Goal: Communication & Community: Answer question/provide support

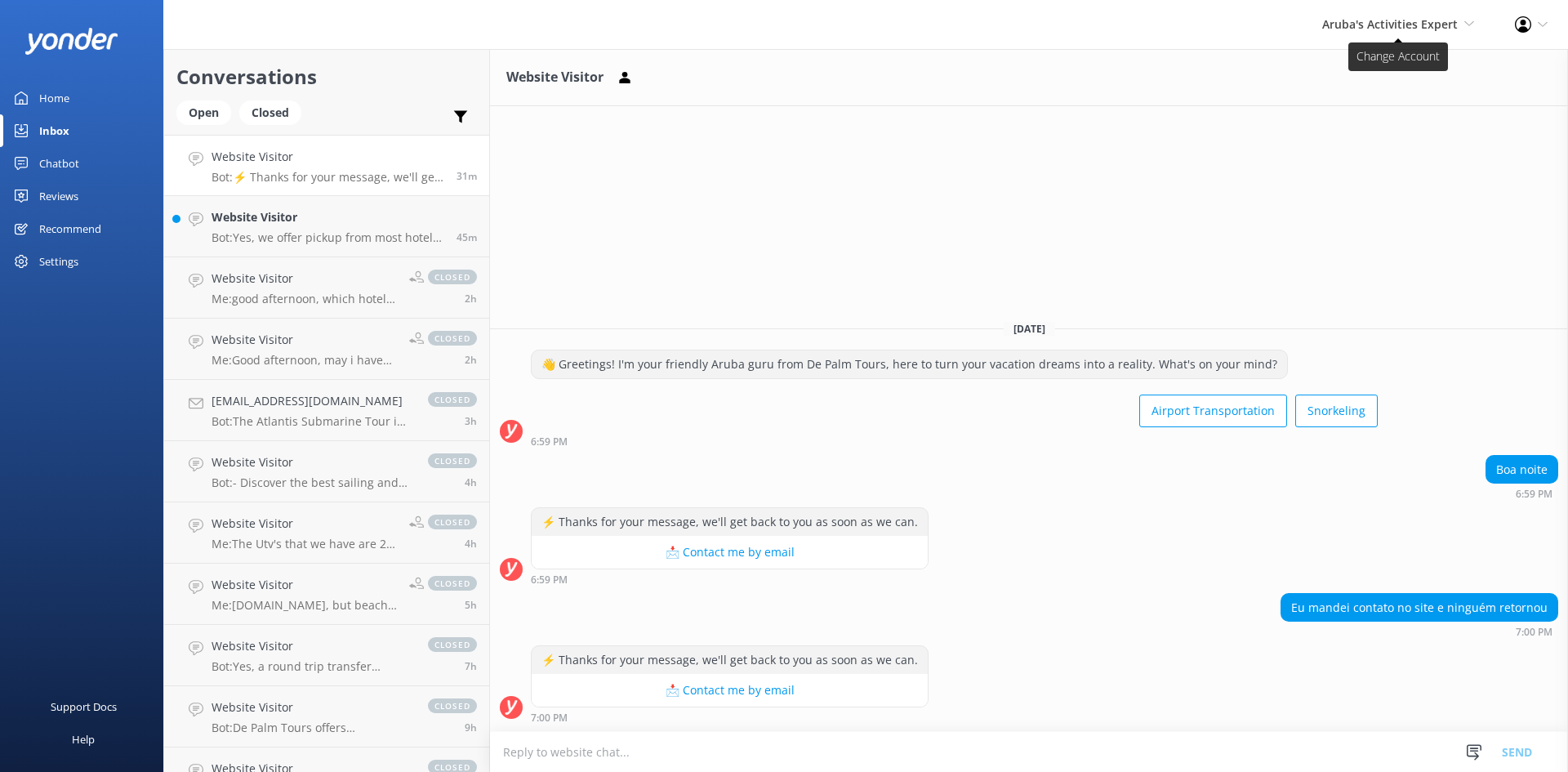
click at [1257, 17] on span "Aruba's Activities Expert" at bounding box center [1390, 24] width 136 height 15
click at [1257, 112] on link "Aruba's Activities Expert" at bounding box center [1413, 110] width 163 height 40
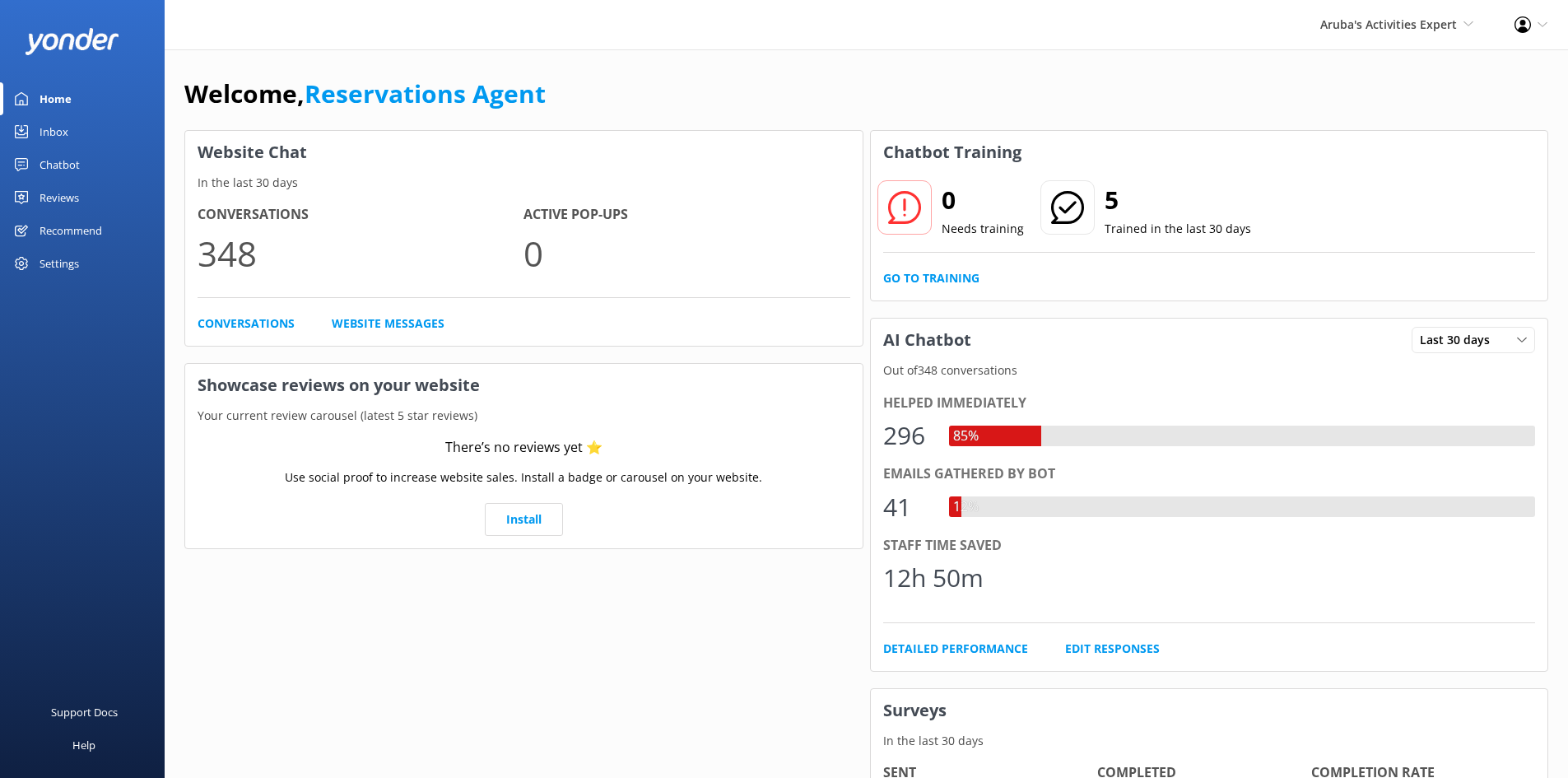
click at [48, 120] on div "Inbox" at bounding box center [54, 131] width 29 height 33
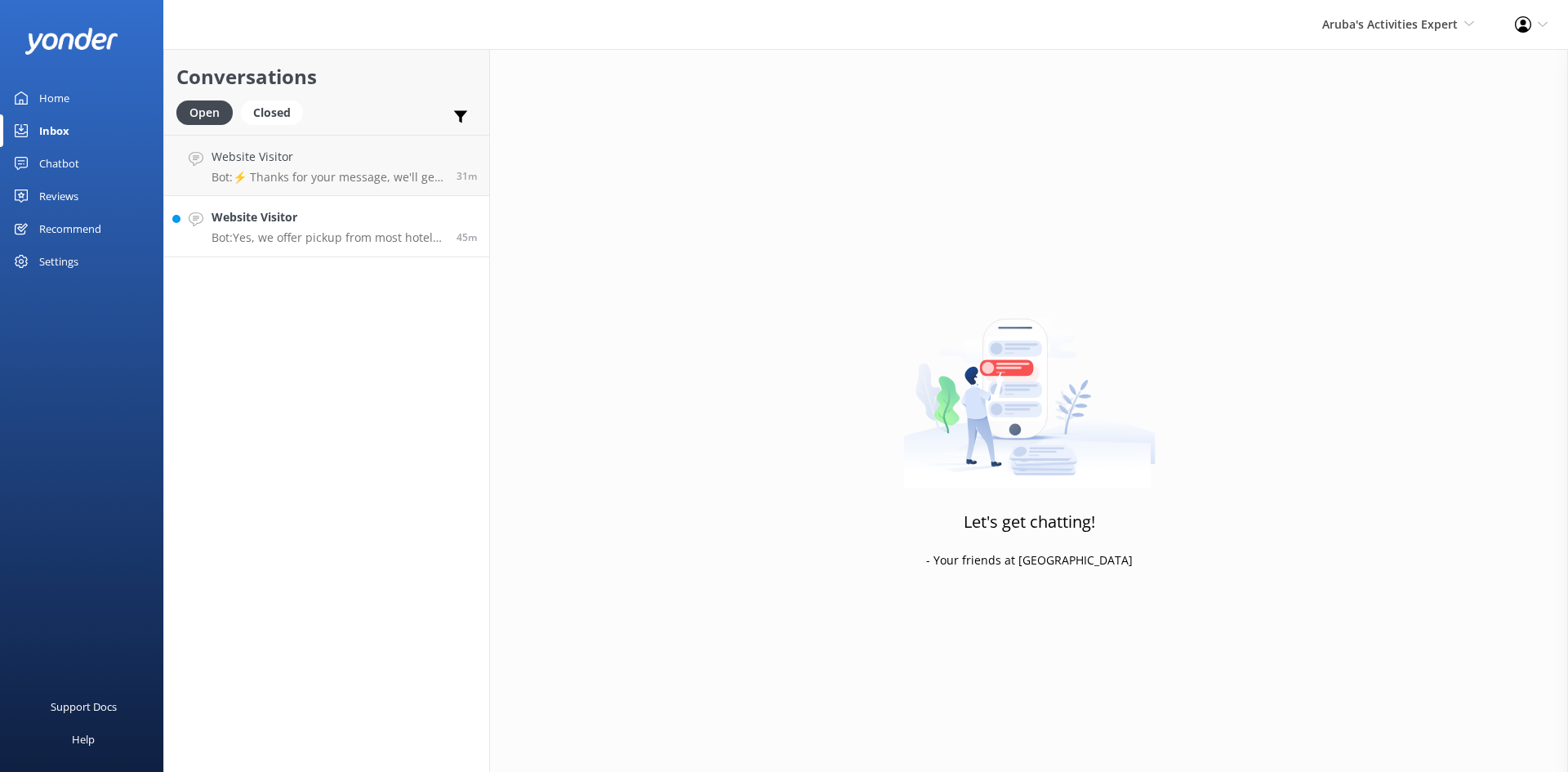
click at [357, 212] on h4 "Website Visitor" at bounding box center [328, 216] width 232 height 18
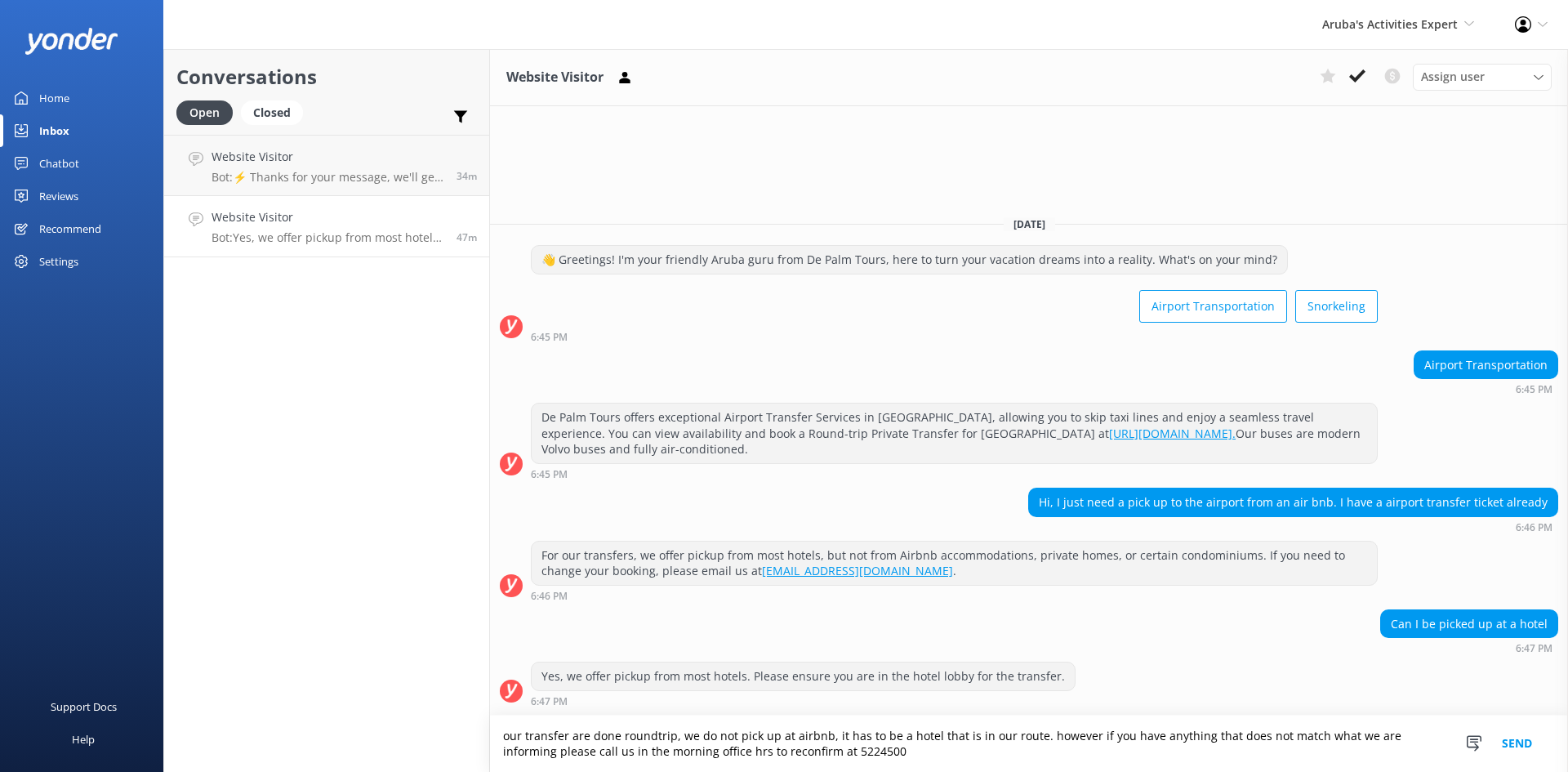
type textarea "our transfer are done roundtrip, we do not pick up at airbnb, it has to be a ho…"
click at [1257, 738] on button "Send" at bounding box center [1517, 744] width 61 height 57
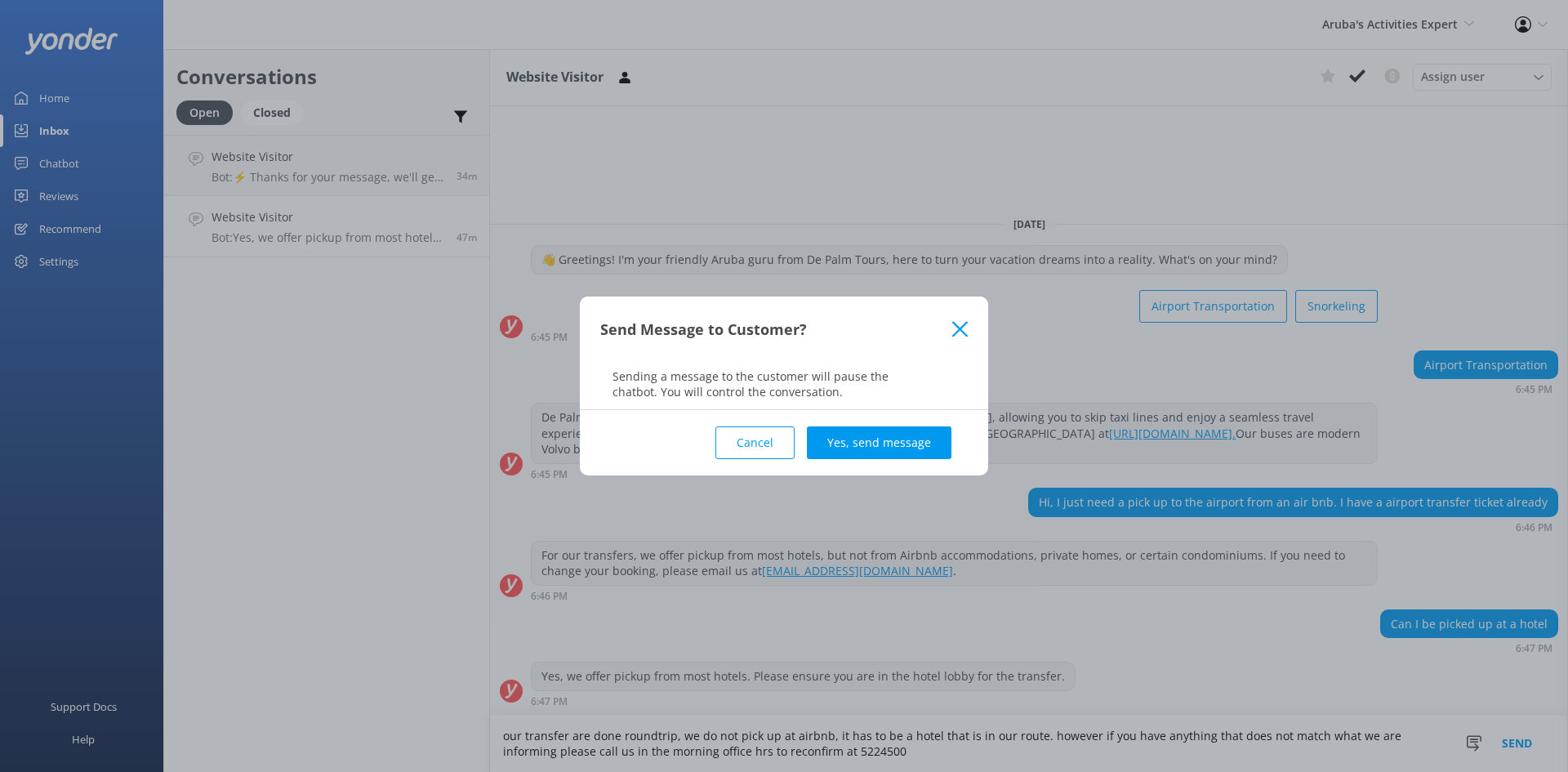
click at [873, 437] on button "Yes, send message" at bounding box center [878, 442] width 145 height 33
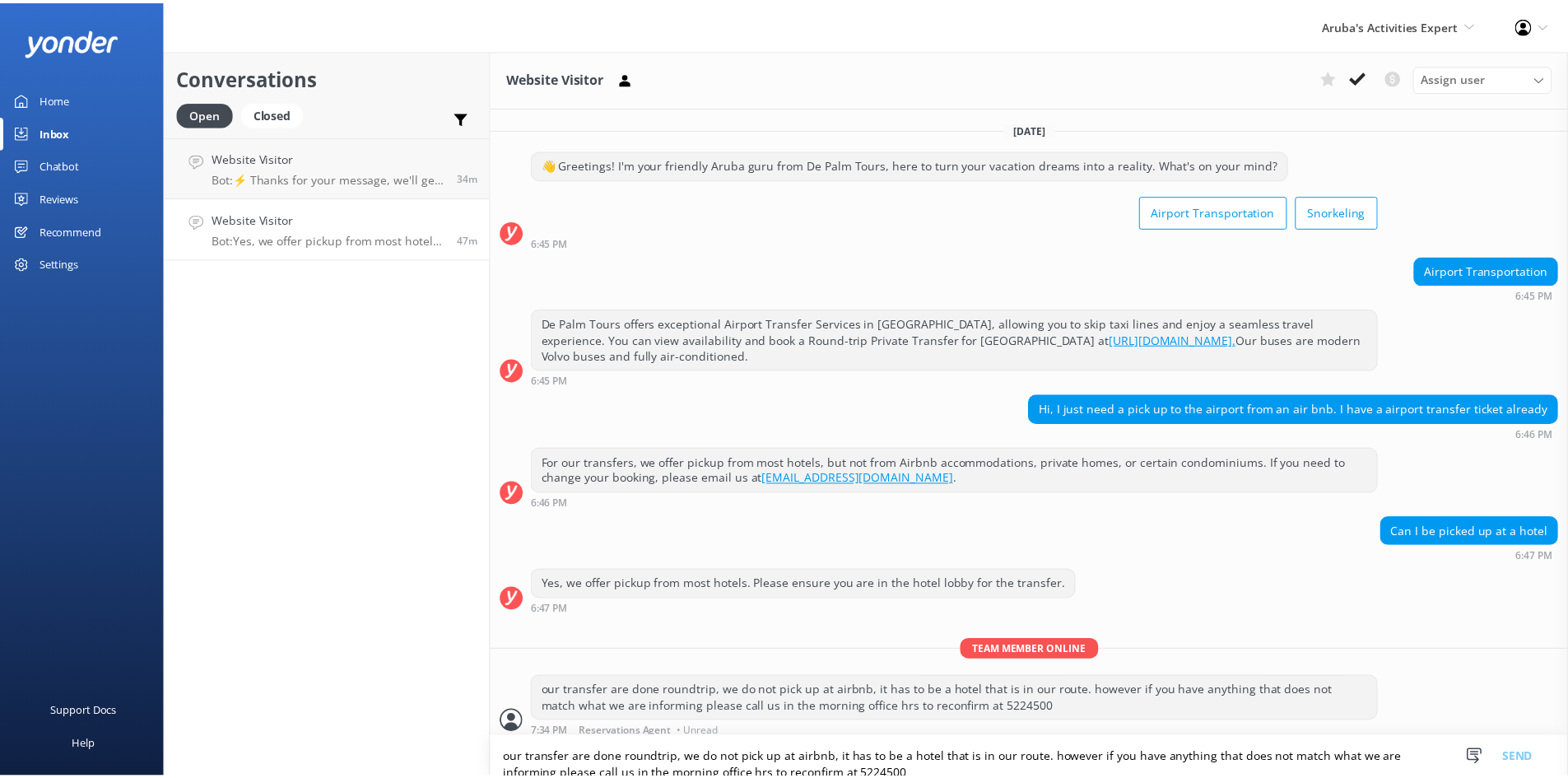
scroll to position [10, 0]
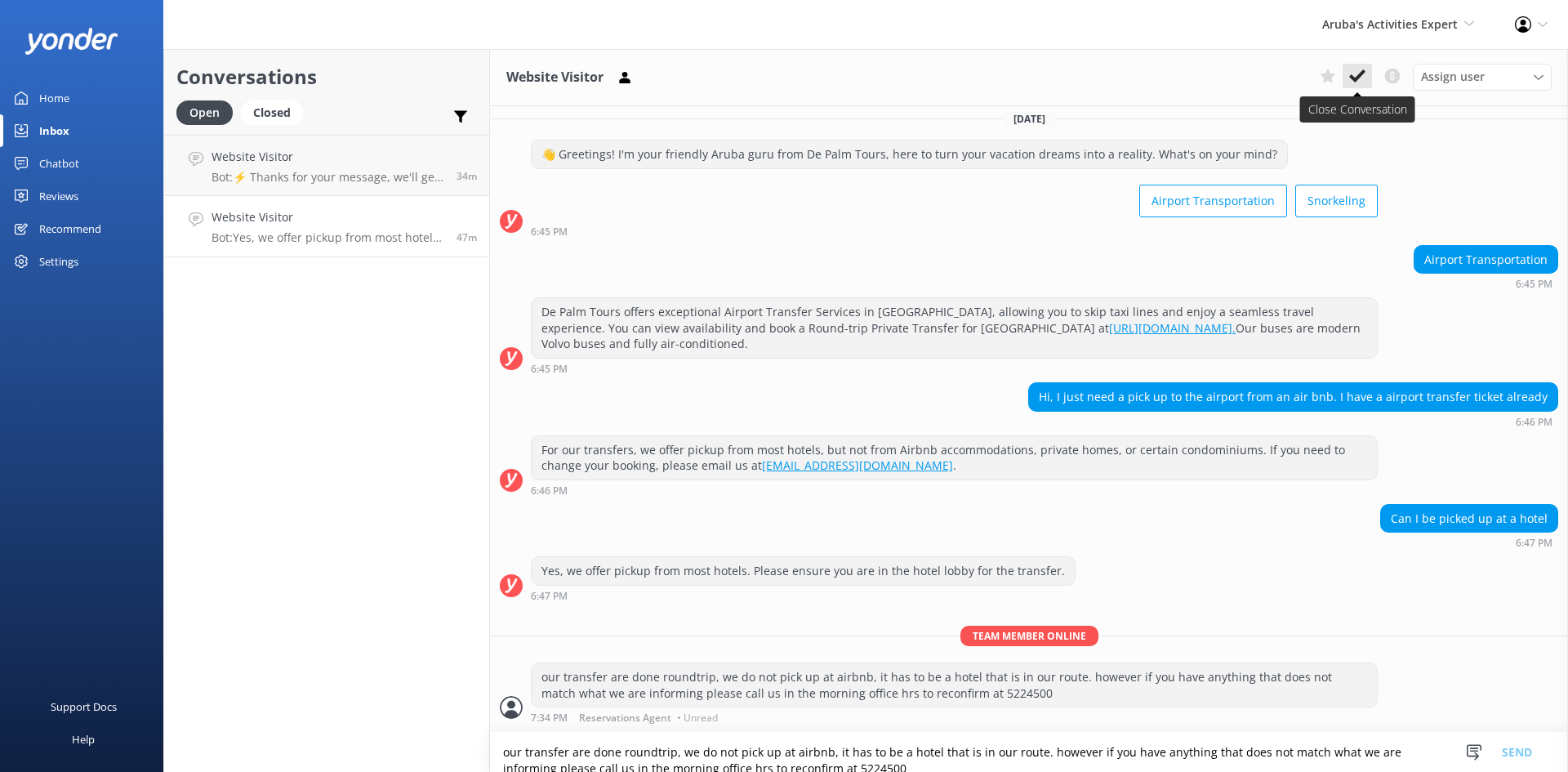
click at [1257, 74] on use at bounding box center [1356, 76] width 16 height 13
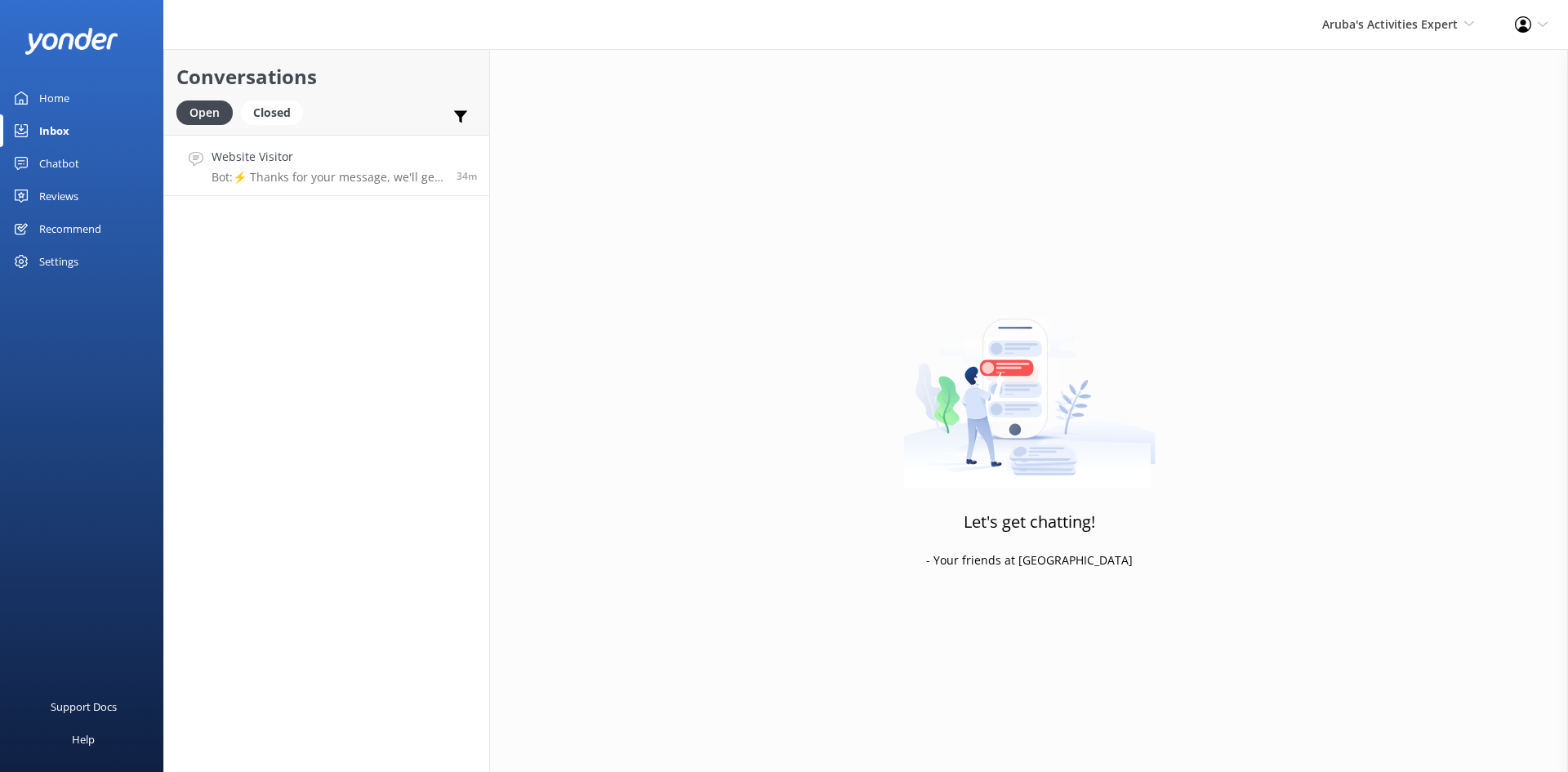
click at [349, 159] on h4 "Website Visitor" at bounding box center [328, 156] width 232 height 18
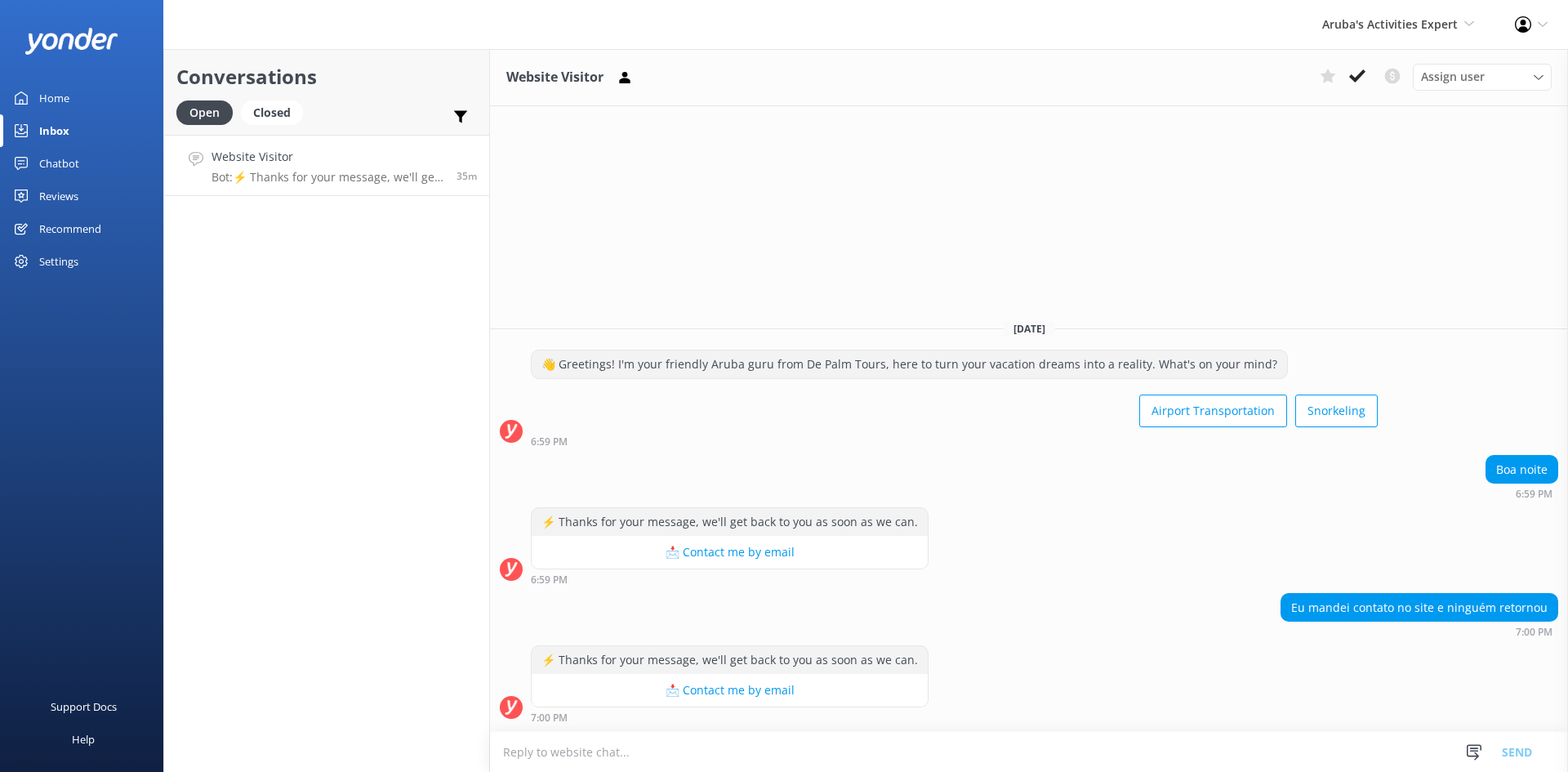
click at [558, 758] on textarea at bounding box center [1029, 752] width 1078 height 40
paste textarea "boa noite, como podemos ajudar em relação à [PERSON_NAME] de transporte"
type textarea "boa noite, como podemos ajudar em relação à [PERSON_NAME] de transporte"
click at [1257, 746] on button "Send" at bounding box center [1517, 751] width 61 height 41
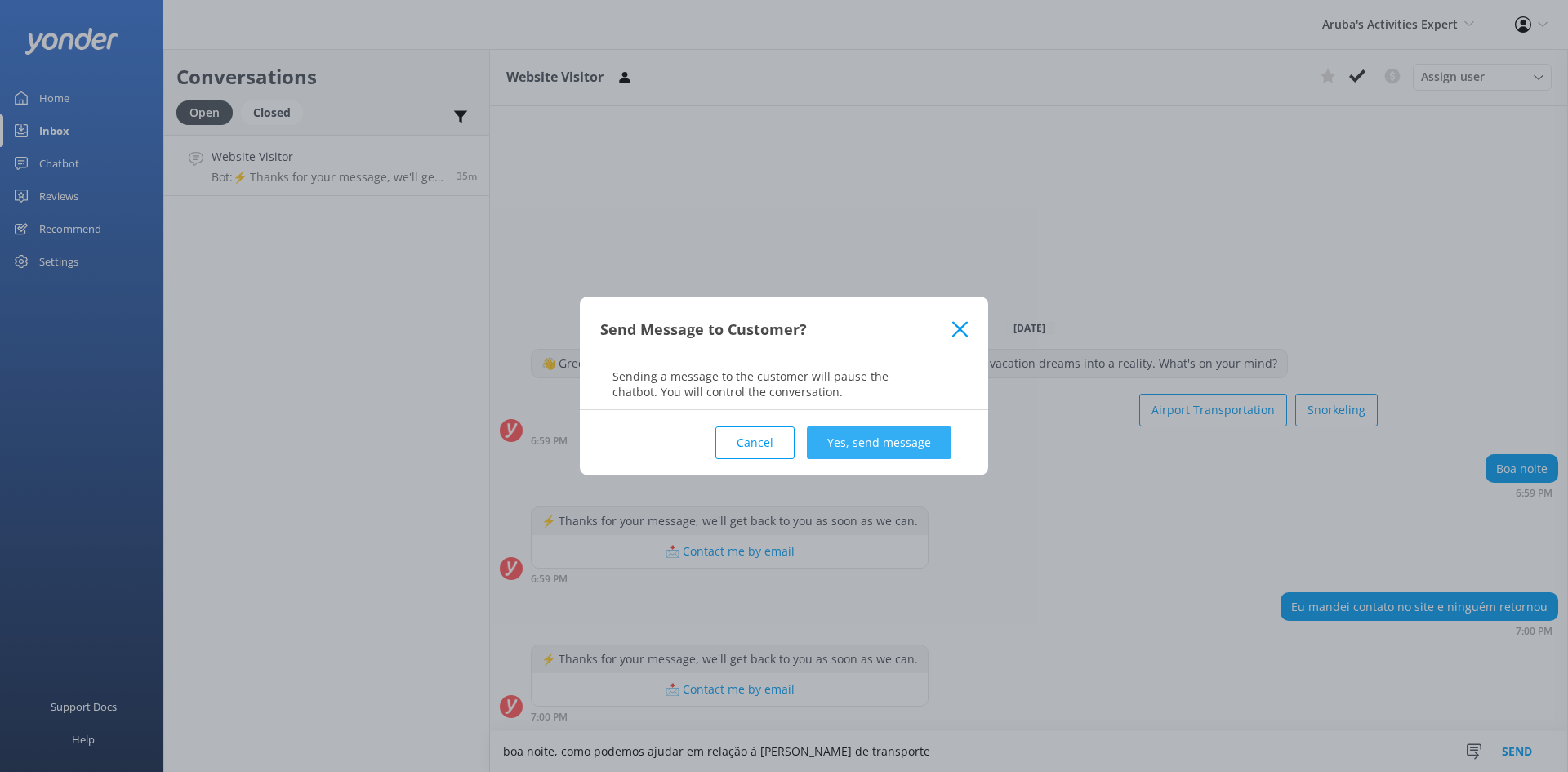
click at [879, 440] on button "Yes, send message" at bounding box center [878, 442] width 145 height 33
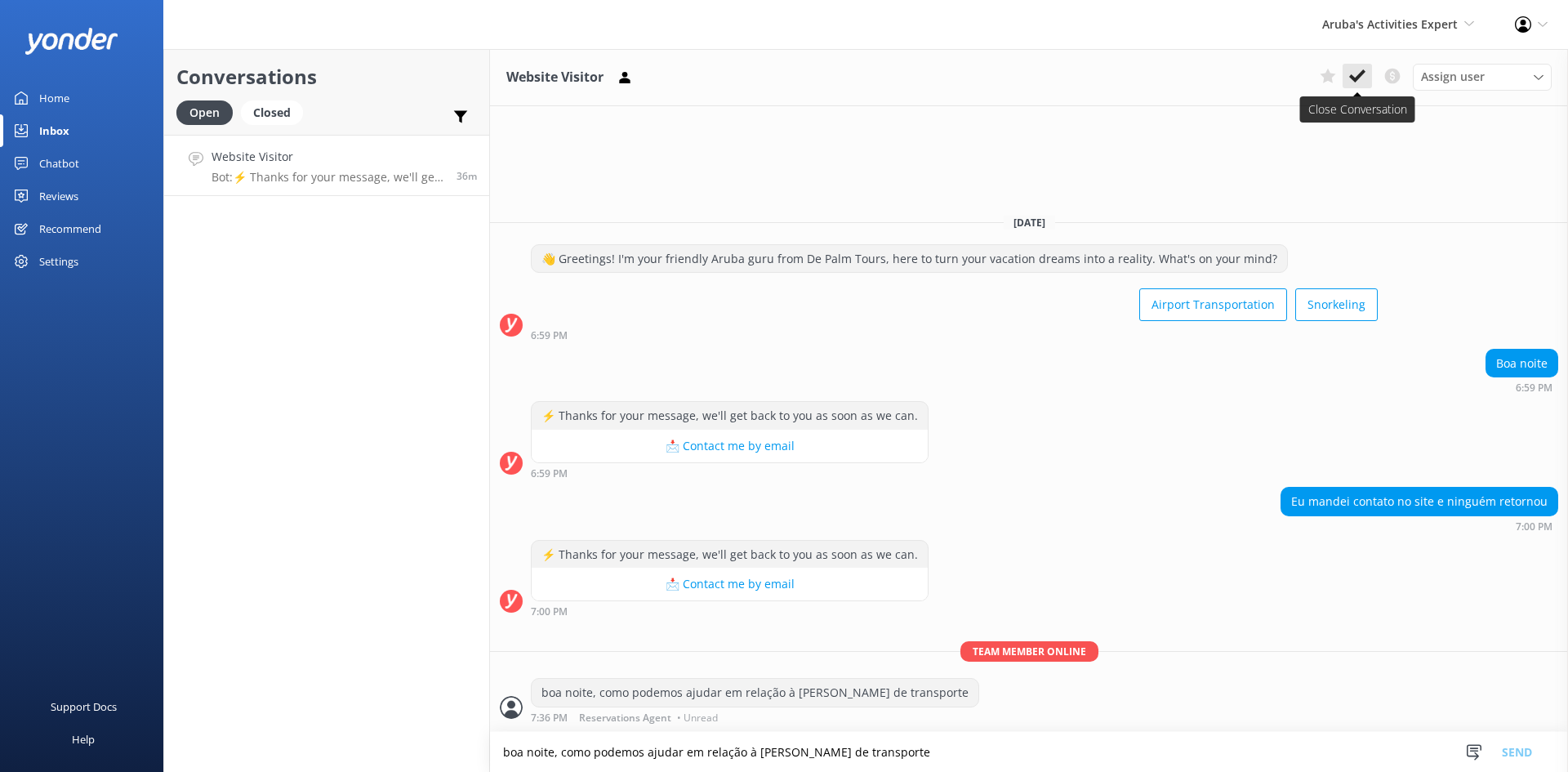
click at [1257, 71] on button at bounding box center [1356, 76] width 29 height 25
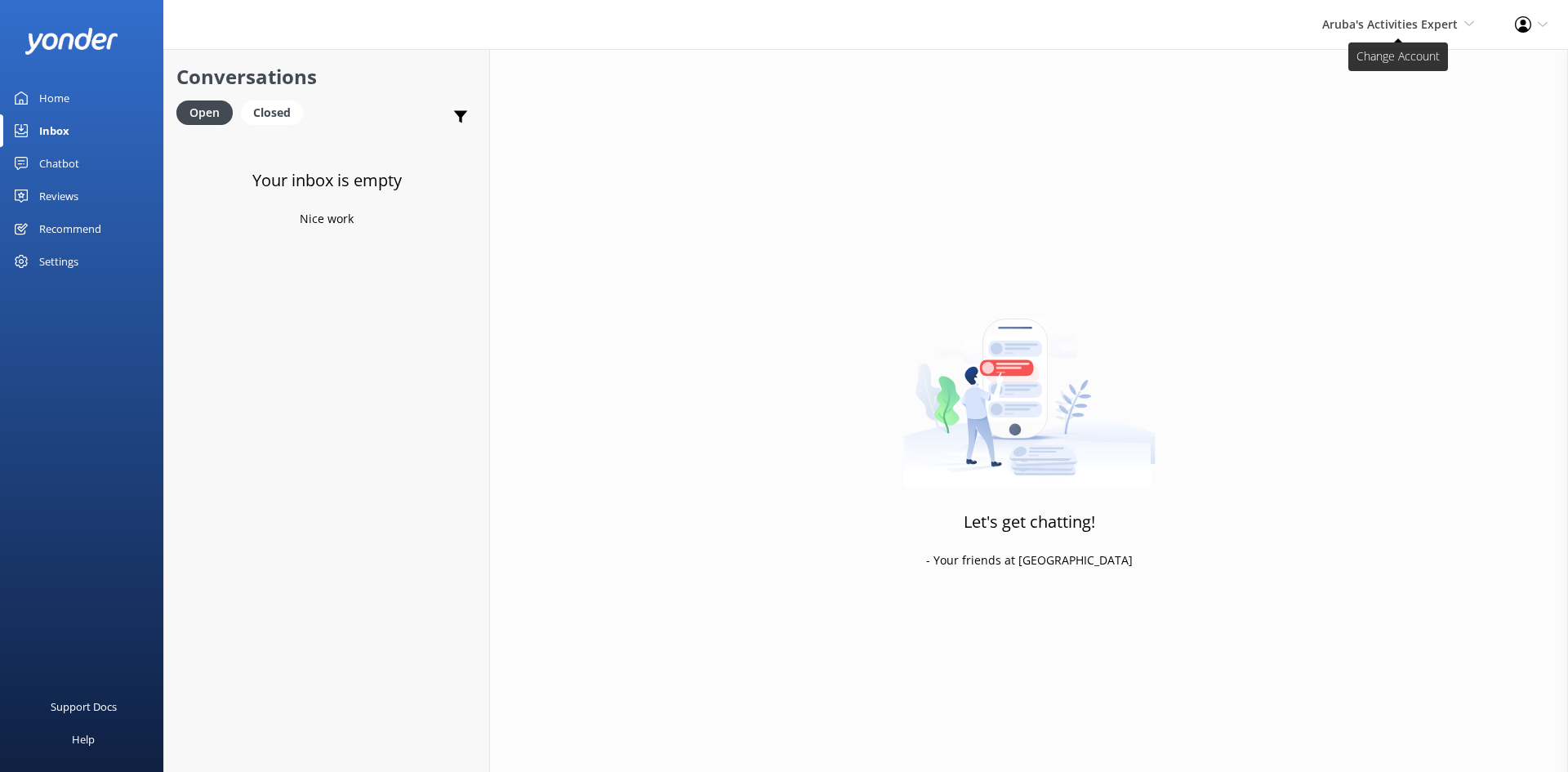
click at [1257, 22] on span "Aruba's Activities Expert" at bounding box center [1390, 24] width 136 height 15
click at [1257, 147] on link "The Captain" at bounding box center [1413, 149] width 163 height 40
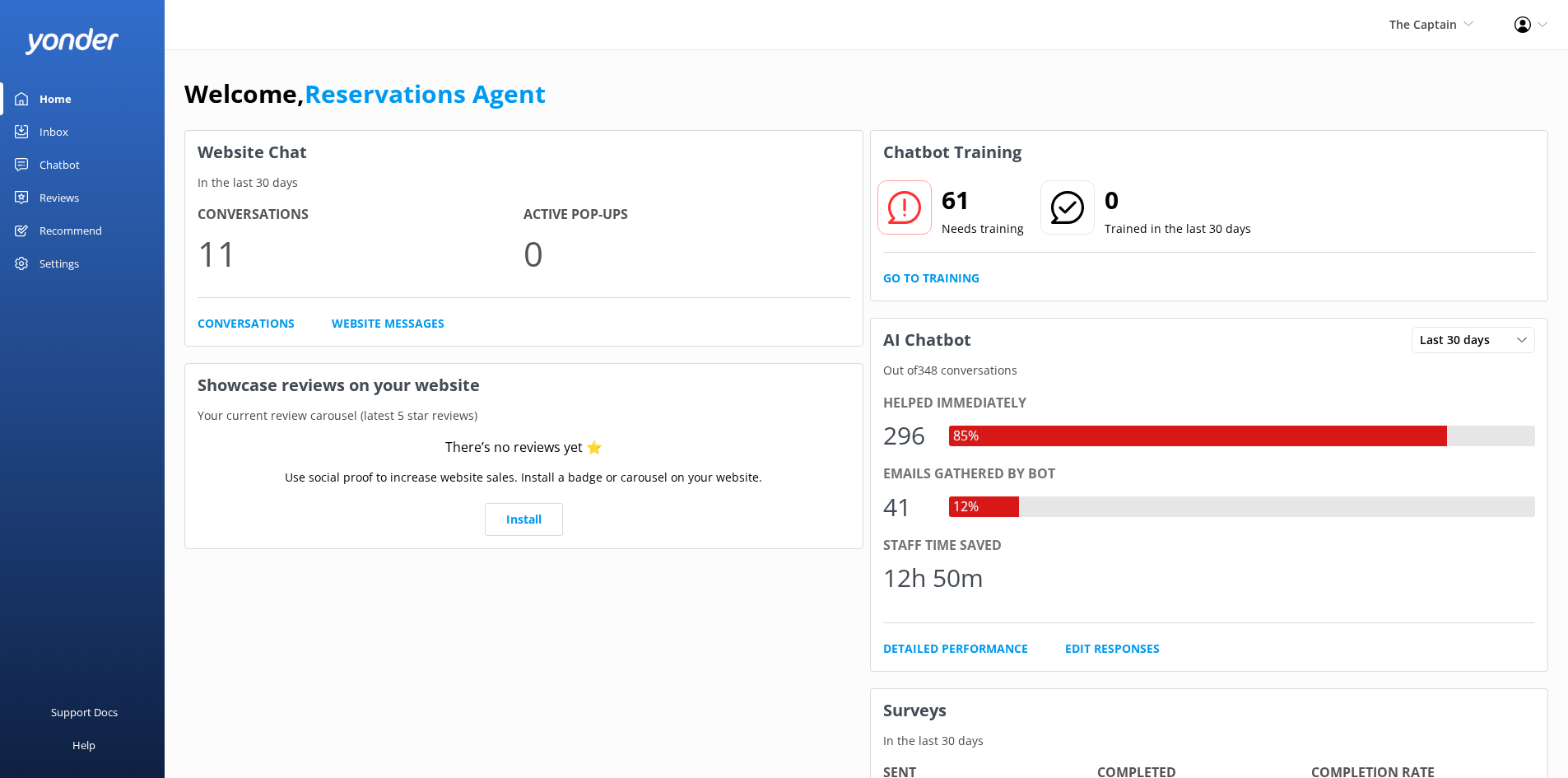
click at [50, 125] on div "Inbox" at bounding box center [54, 131] width 29 height 33
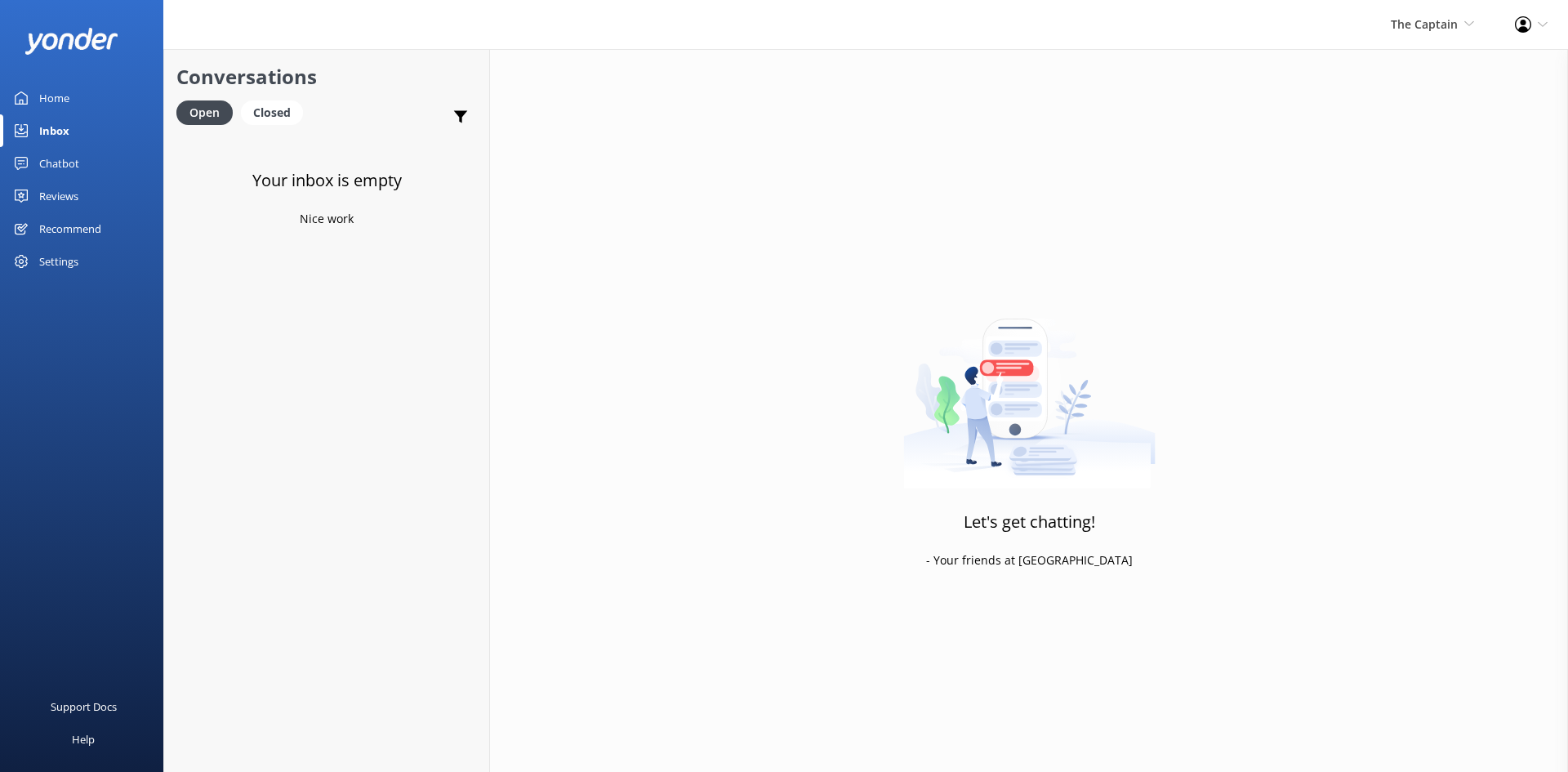
click at [1257, 14] on div "The Captain De Palm Island Aruba's Activities Expert The Captain" at bounding box center [1432, 25] width 124 height 49
click at [1257, 69] on link "De [GEOGRAPHIC_DATA]" at bounding box center [1413, 71] width 163 height 40
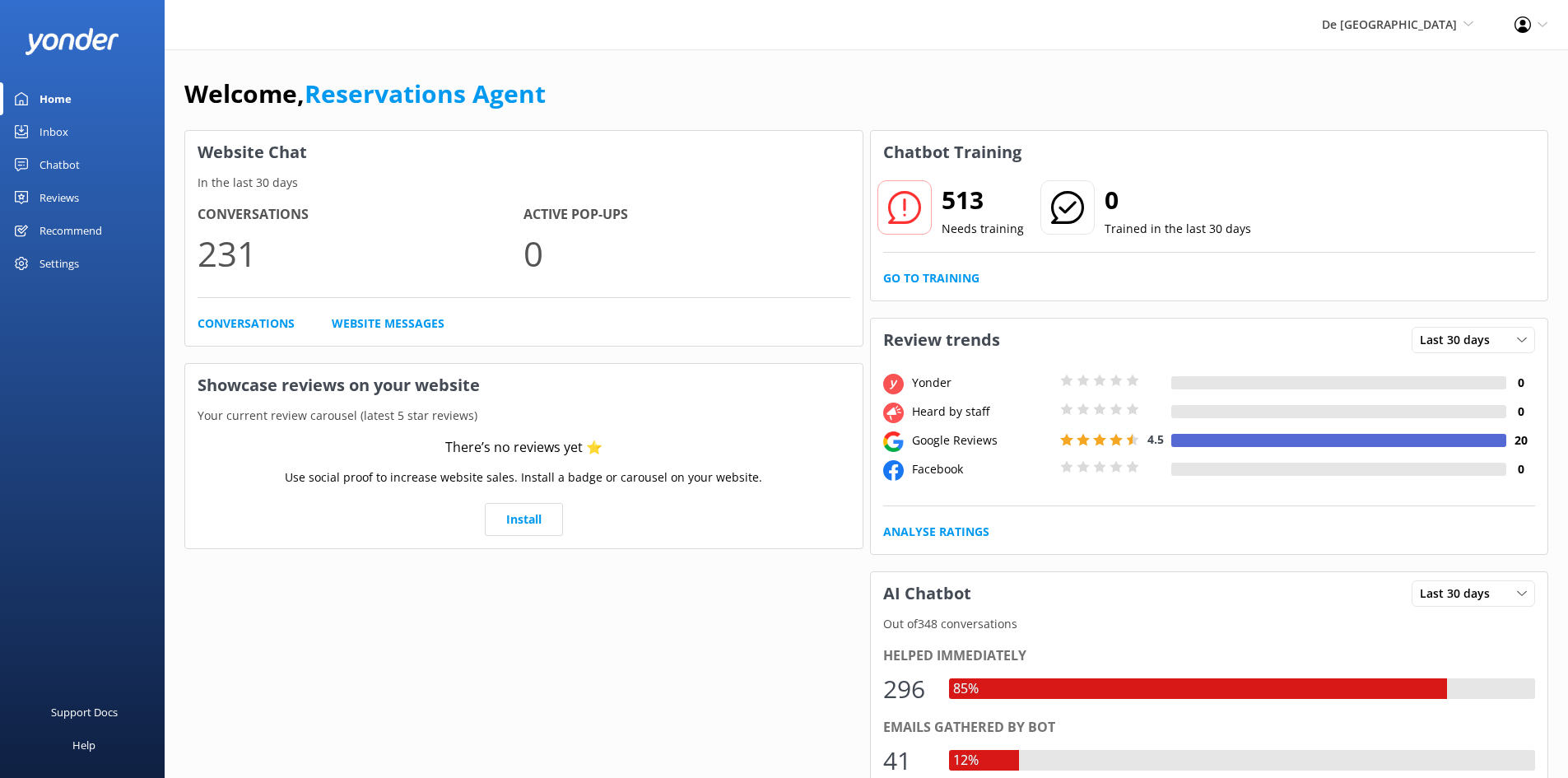
click at [49, 126] on div "Inbox" at bounding box center [54, 131] width 29 height 33
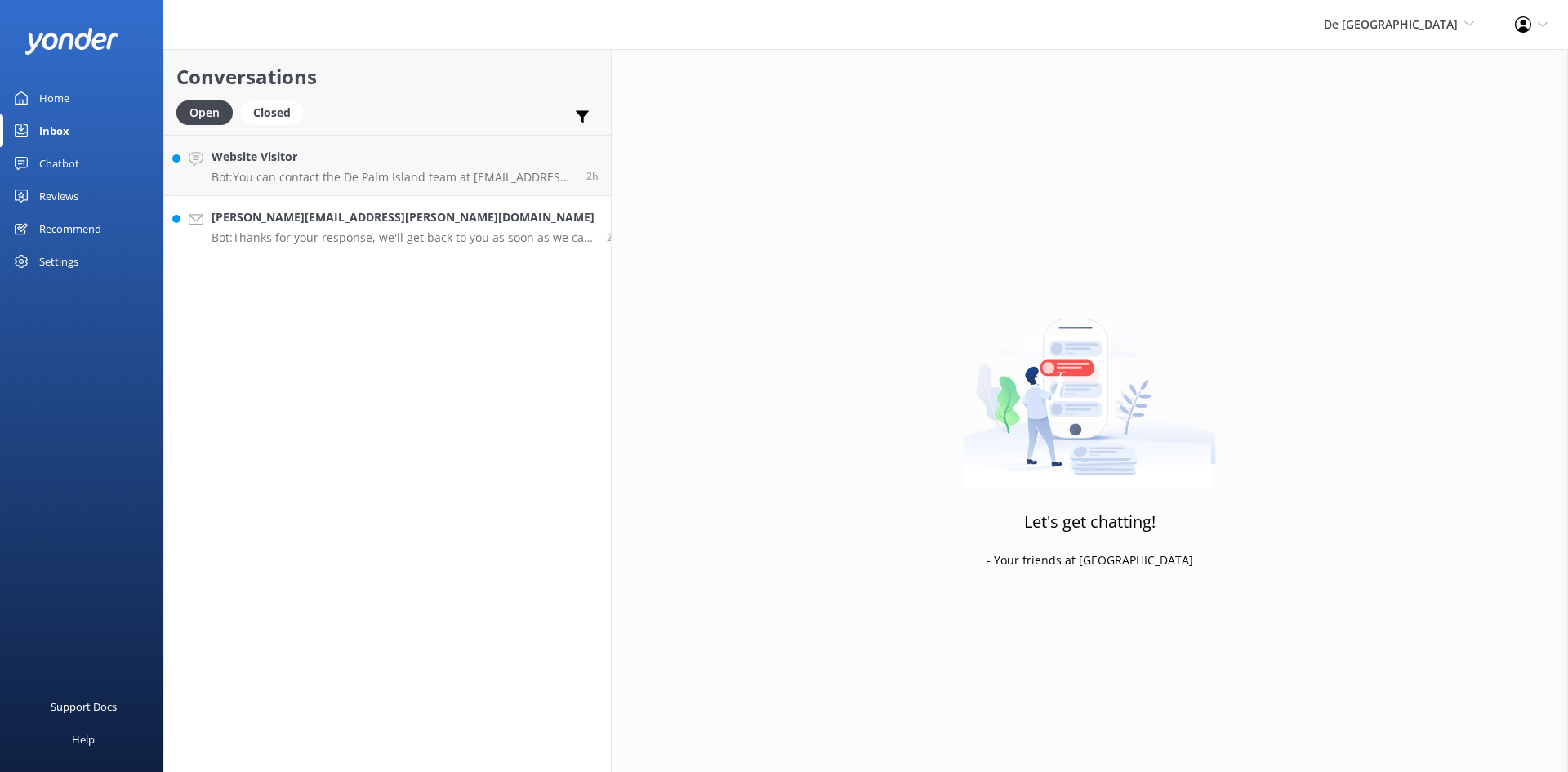
click at [324, 232] on p "Bot: Thanks for your response, we'll get back to you as soon as we can during o…" at bounding box center [402, 238] width 383 height 15
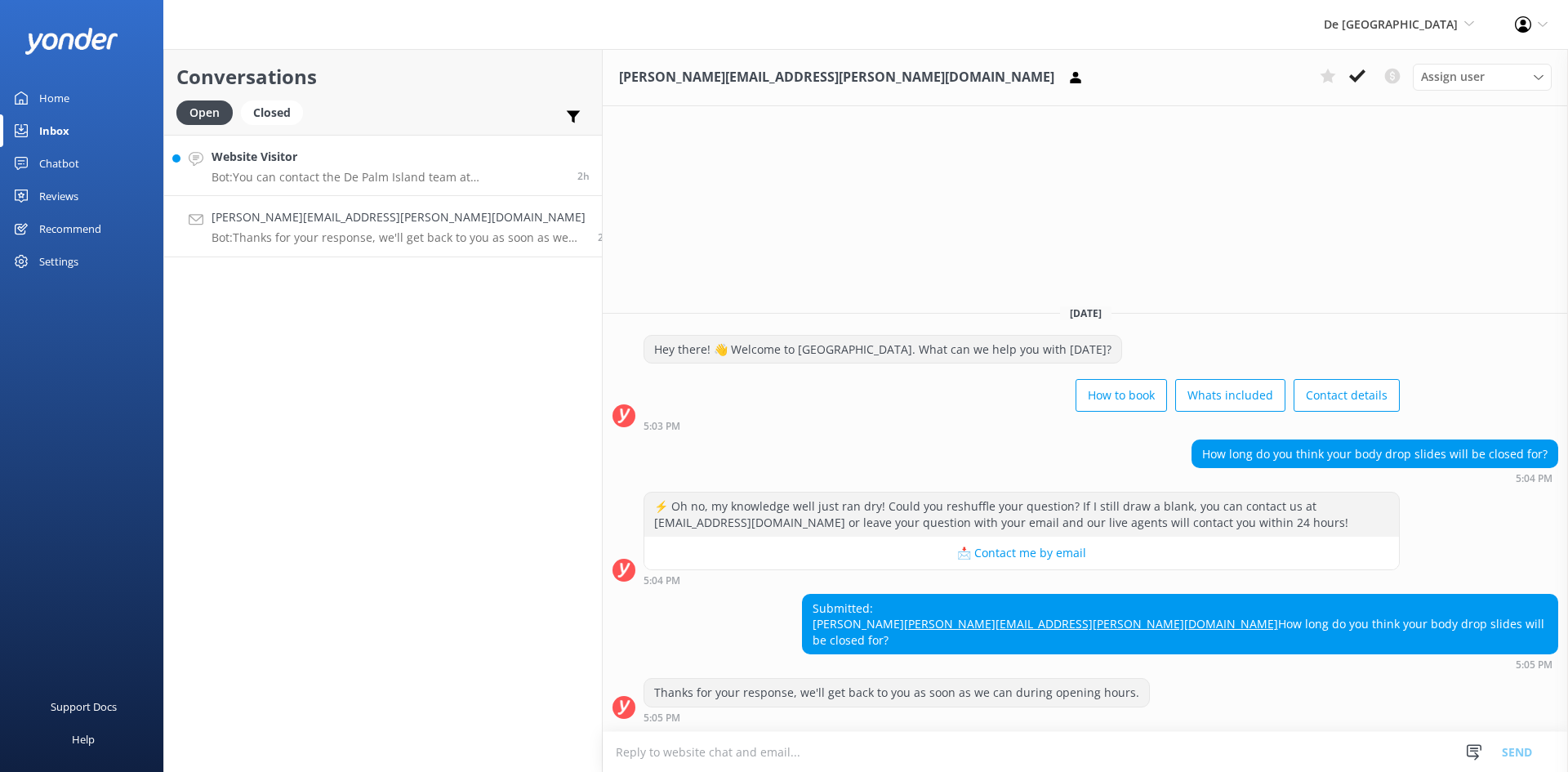
click at [282, 154] on h4 "Website Visitor" at bounding box center [388, 156] width 353 height 18
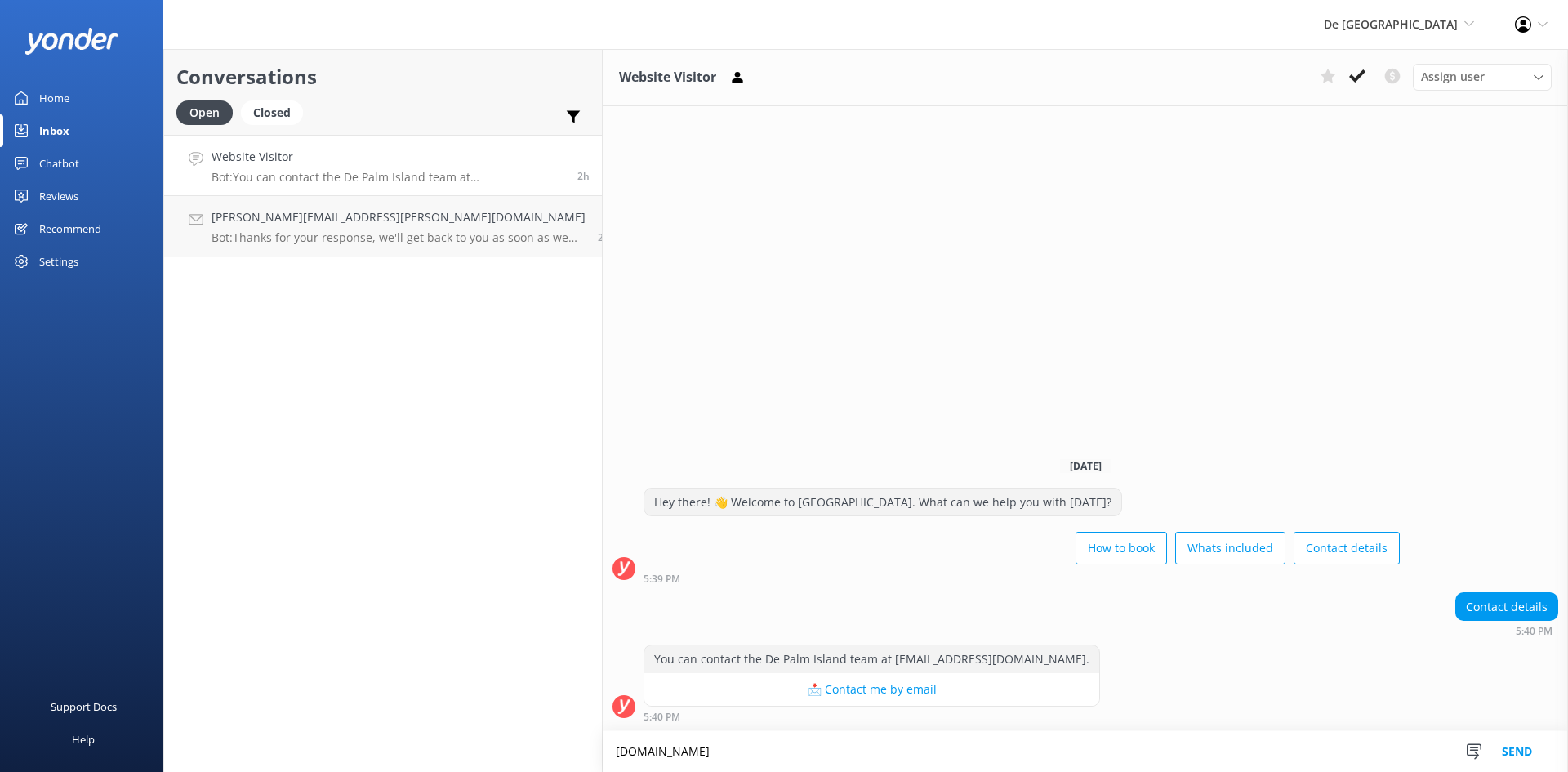
type textarea "[DOMAIN_NAME]"
click at [1257, 746] on button "Send" at bounding box center [1517, 751] width 61 height 41
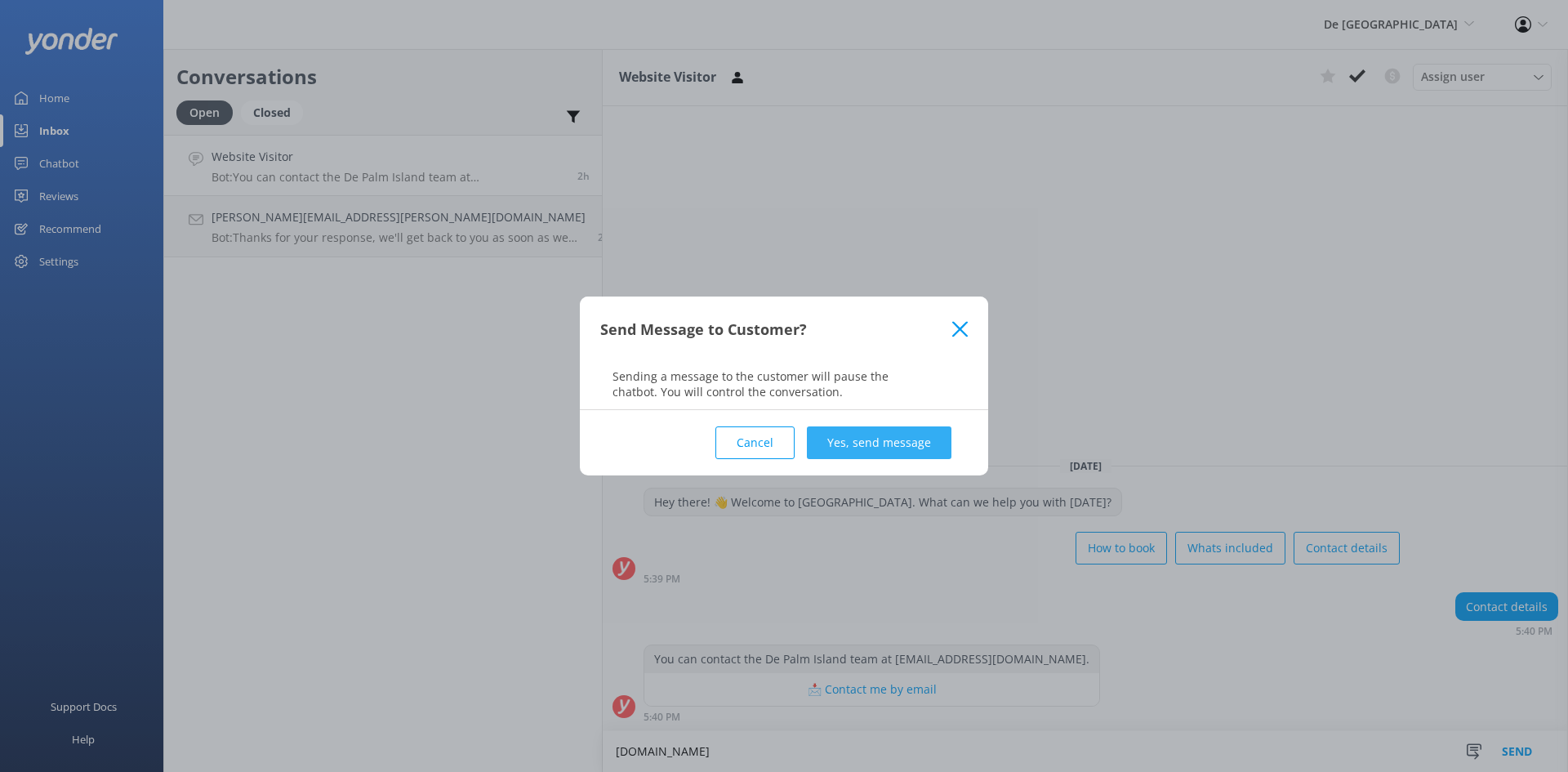
click at [864, 443] on button "Yes, send message" at bounding box center [878, 442] width 145 height 33
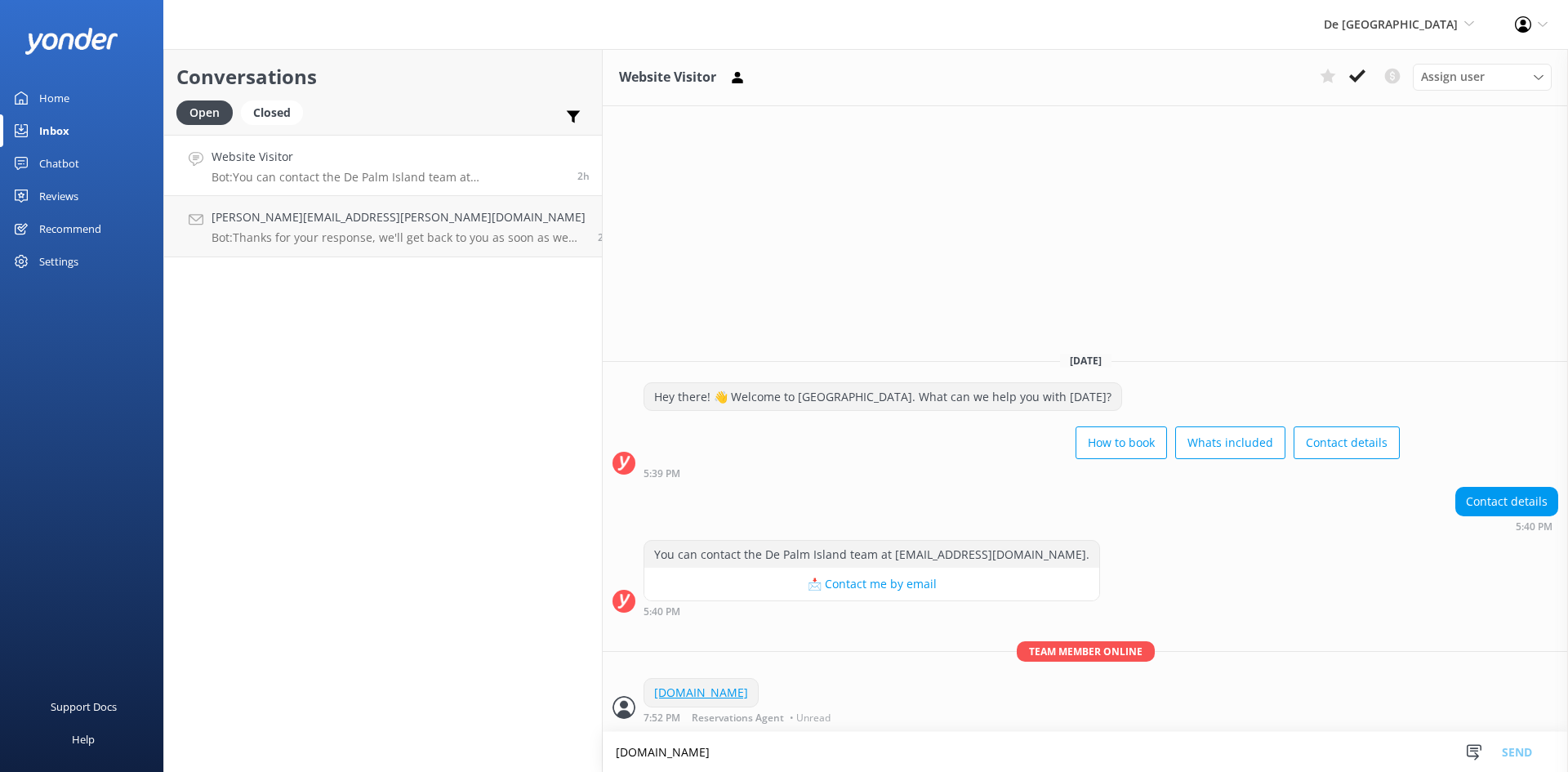
click at [1257, 69] on icon at bounding box center [1356, 76] width 16 height 16
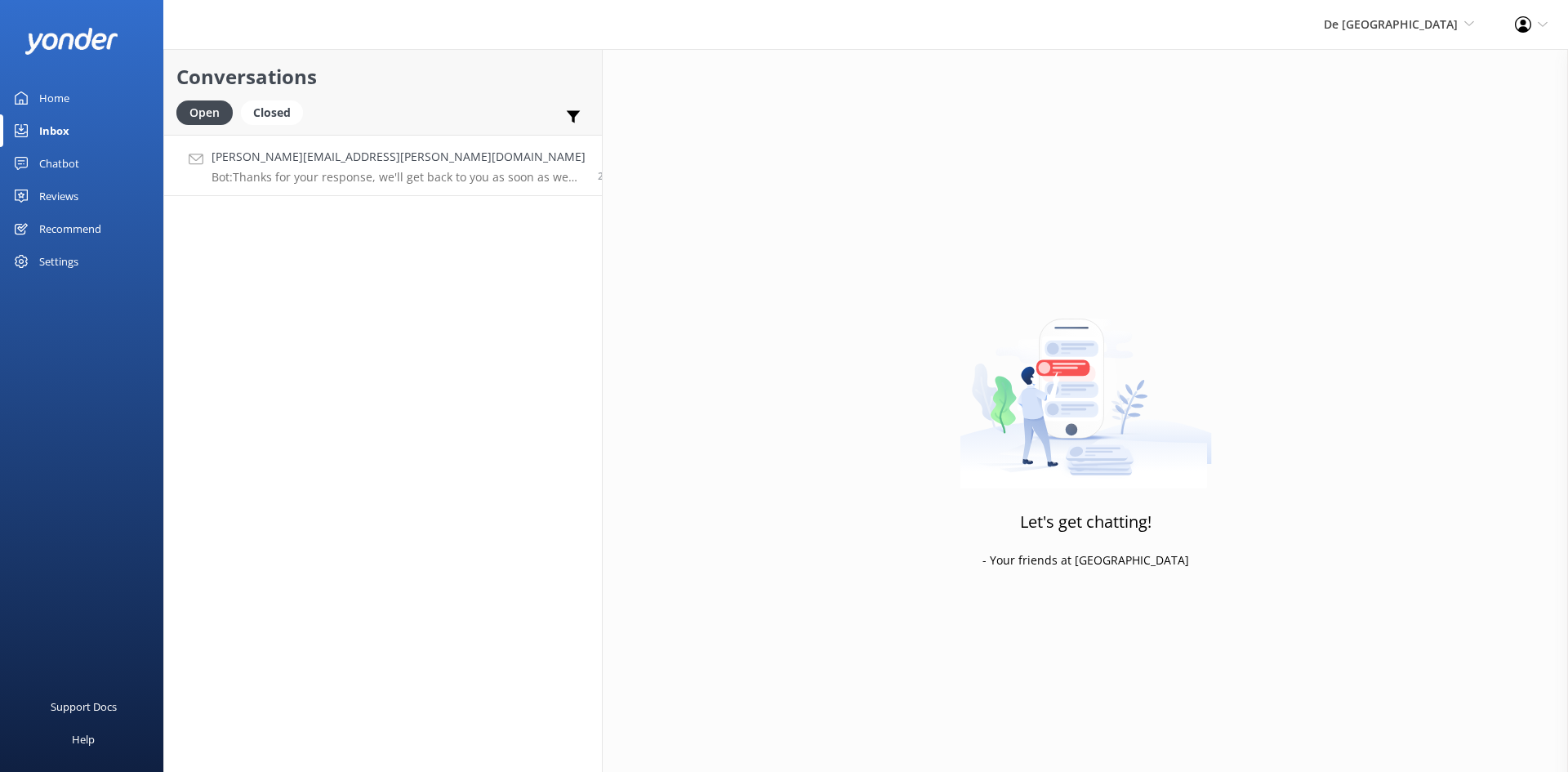
click at [364, 163] on h4 "[PERSON_NAME][EMAIL_ADDRESS][PERSON_NAME][DOMAIN_NAME]" at bounding box center [399, 156] width 374 height 18
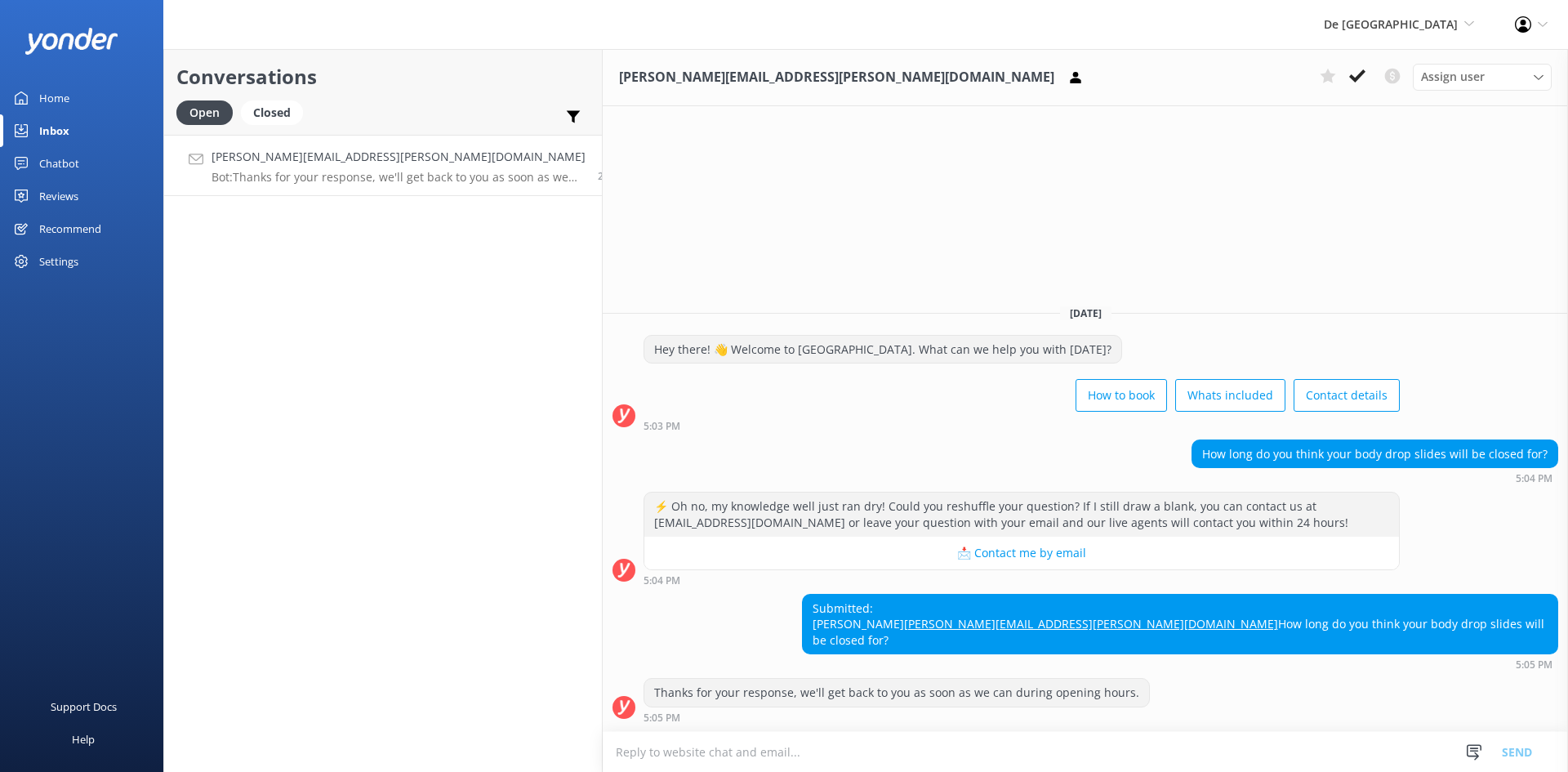
click at [1007, 737] on textarea at bounding box center [1085, 752] width 965 height 40
type textarea "2"
type textarea "they will be closed until [DATE]"
click at [1257, 751] on button "Send" at bounding box center [1517, 751] width 61 height 41
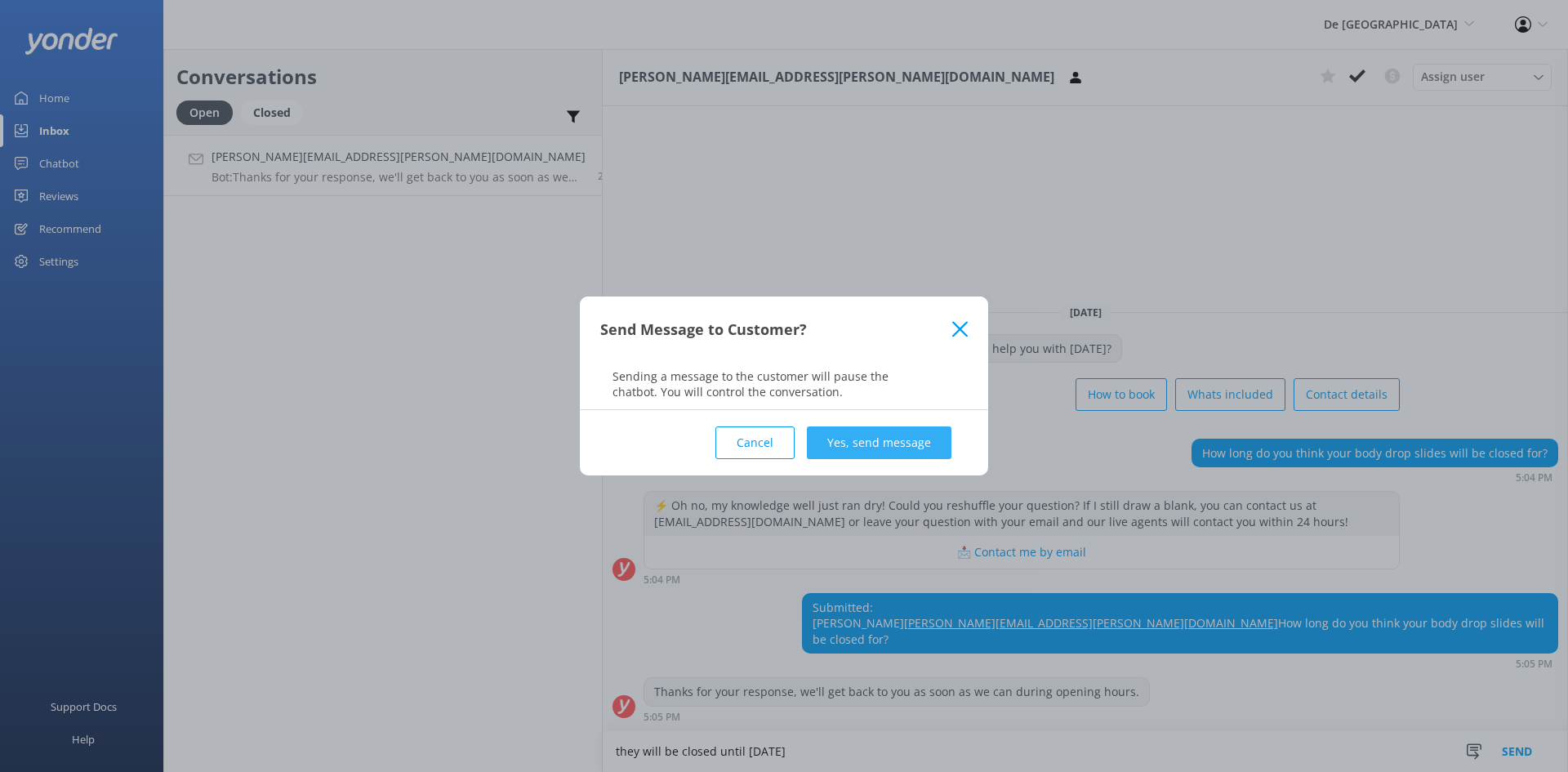
click at [842, 446] on button "Yes, send message" at bounding box center [878, 442] width 145 height 33
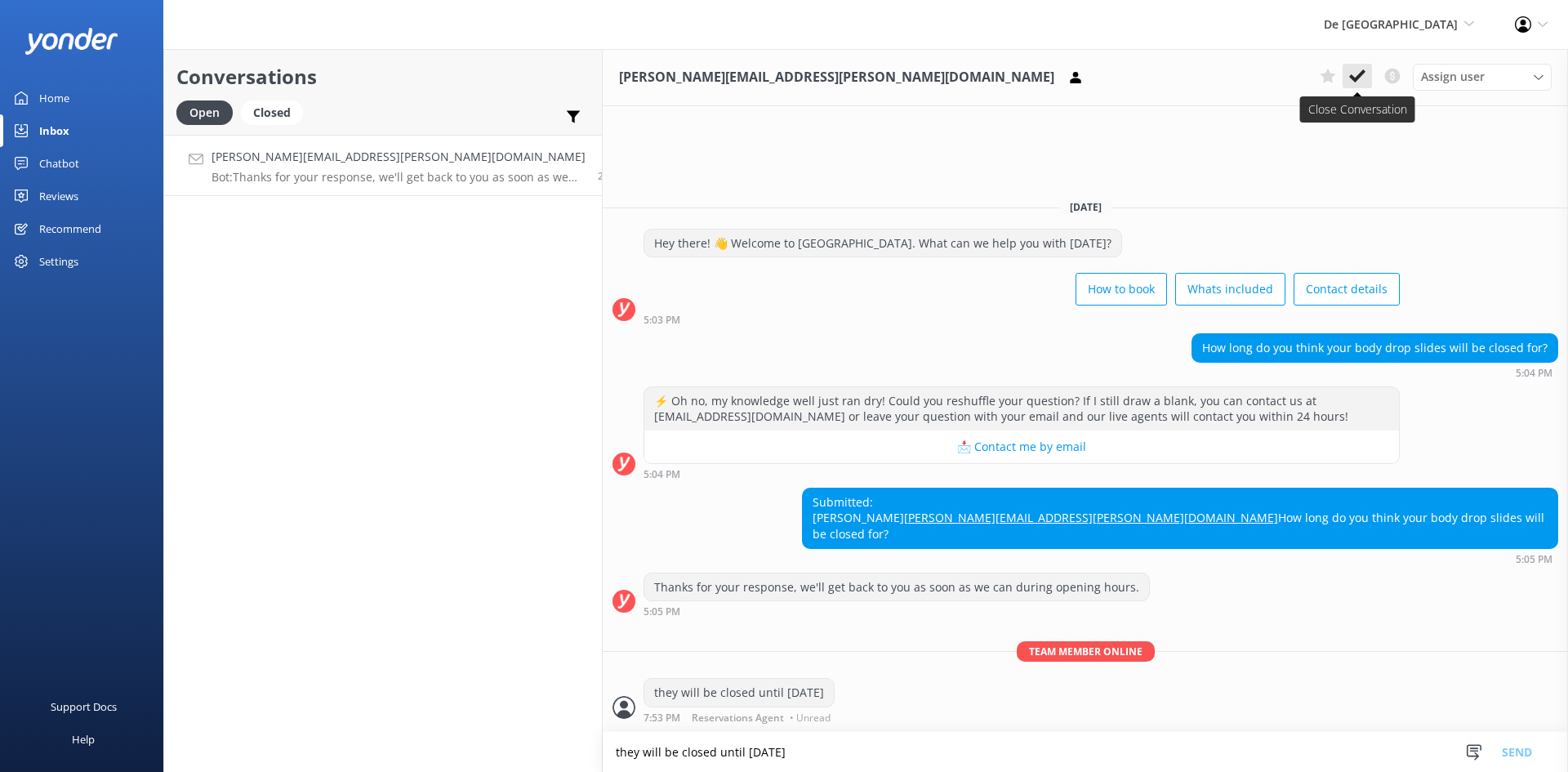
click at [1257, 76] on use at bounding box center [1356, 76] width 16 height 13
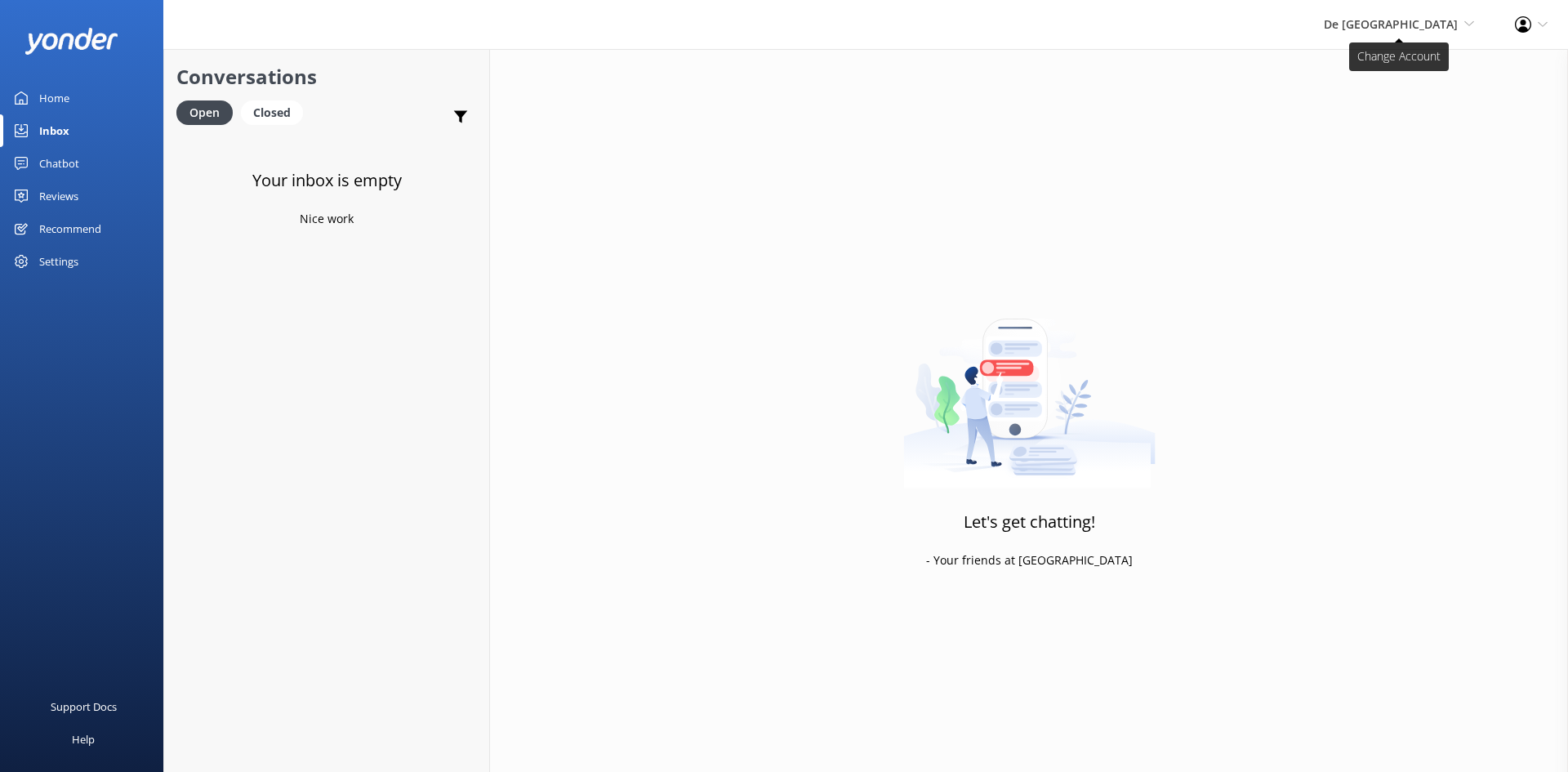
click at [1257, 23] on span "De [GEOGRAPHIC_DATA]" at bounding box center [1391, 24] width 134 height 15
click at [1257, 115] on link "Aruba's Activities Expert" at bounding box center [1413, 110] width 163 height 40
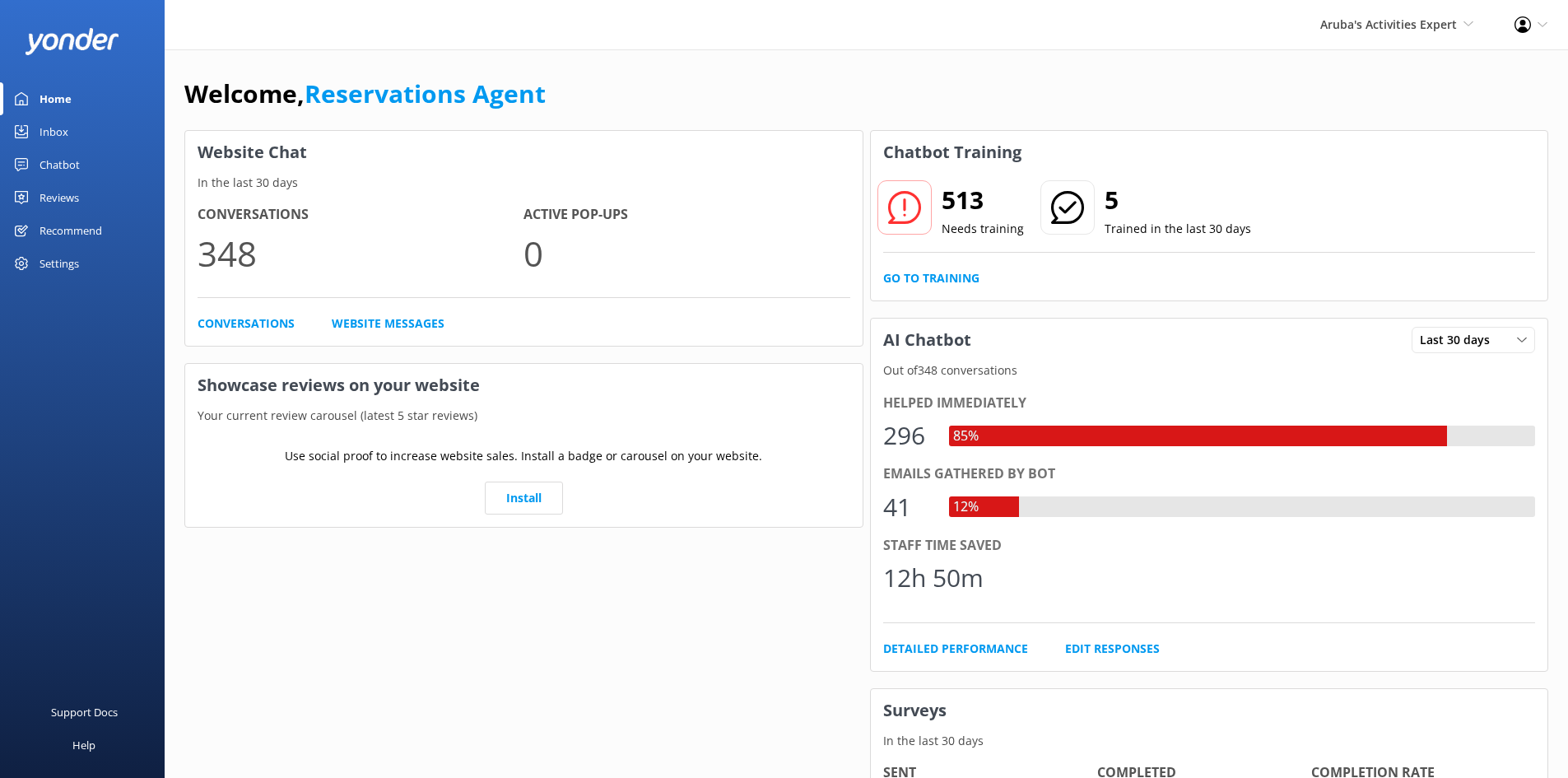
click at [51, 126] on div "Inbox" at bounding box center [54, 131] width 29 height 33
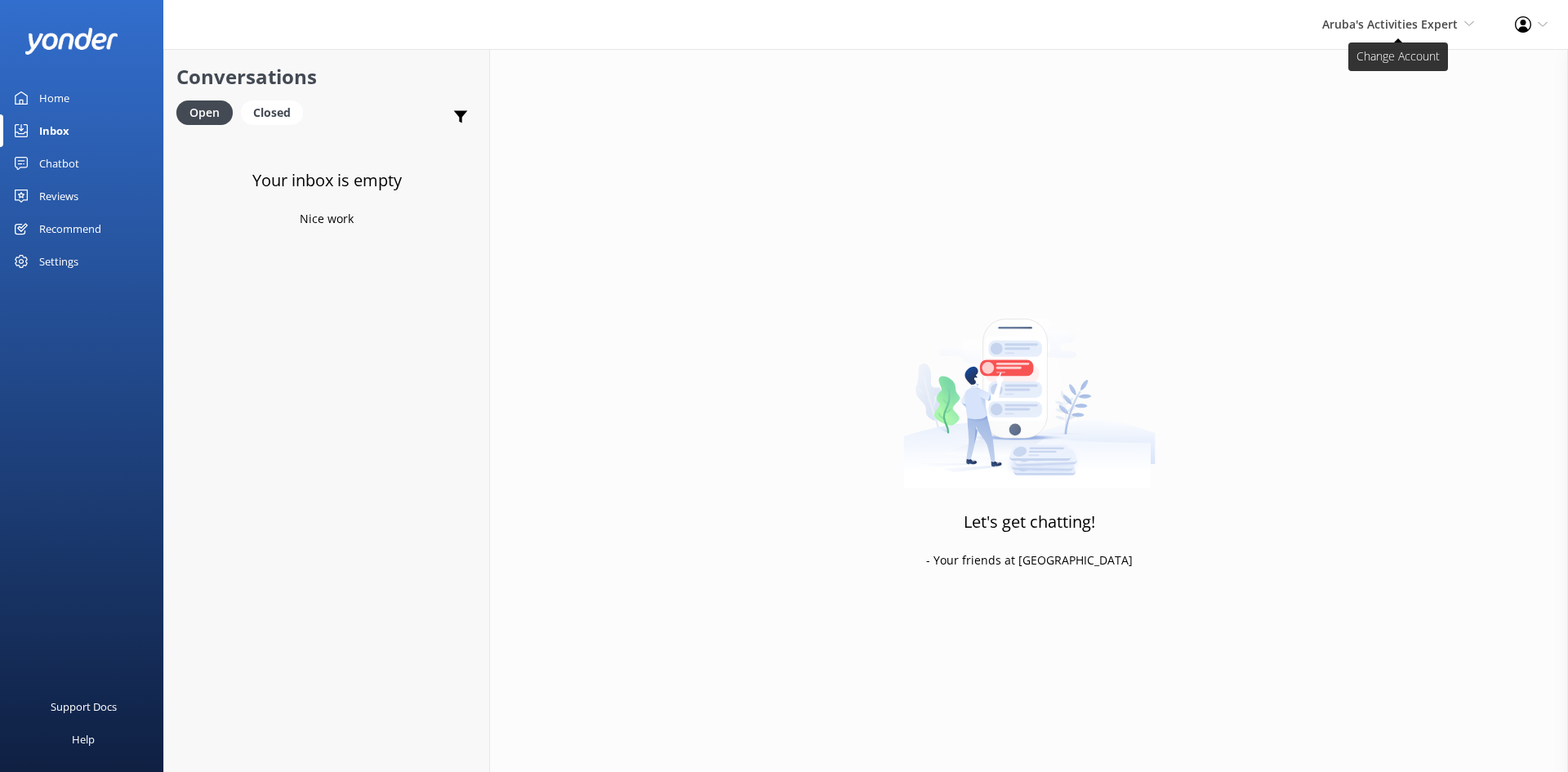
click at [1257, 24] on span "Aruba's Activities Expert" at bounding box center [1390, 24] width 136 height 15
click at [1257, 144] on link "The Captain" at bounding box center [1413, 149] width 163 height 40
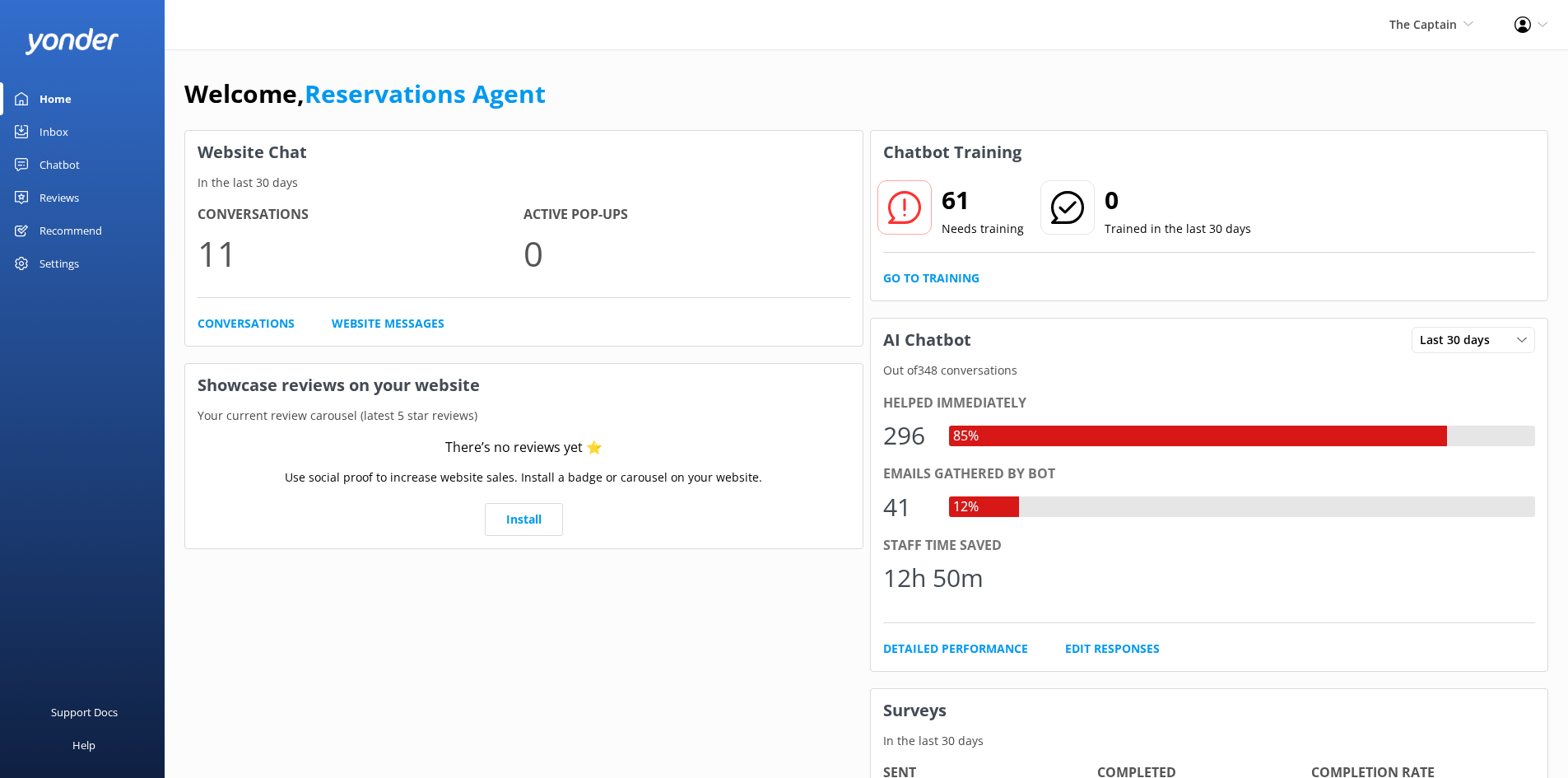
click at [47, 119] on div "Inbox" at bounding box center [54, 131] width 29 height 33
